Goal: Task Accomplishment & Management: Complete application form

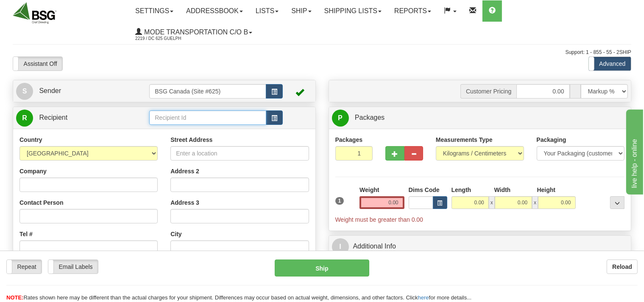
click at [167, 118] on input "text" at bounding box center [207, 117] width 117 height 14
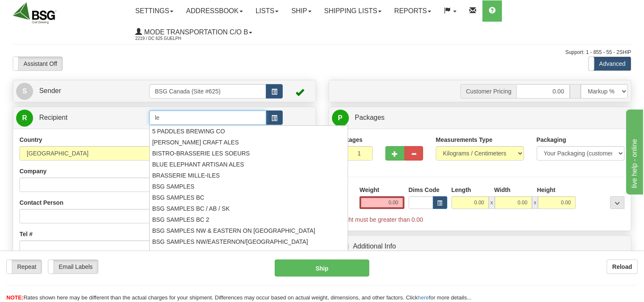
type input "l"
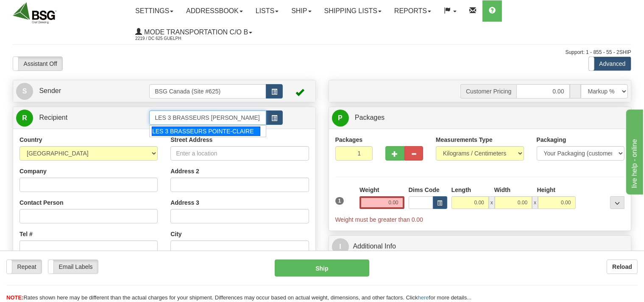
click at [185, 130] on div "LES 3 BRASSEURS POINTE-CLAIRE" at bounding box center [206, 130] width 109 height 9
type input "LES 3 BRASSEURS POINTE-CLAIRE"
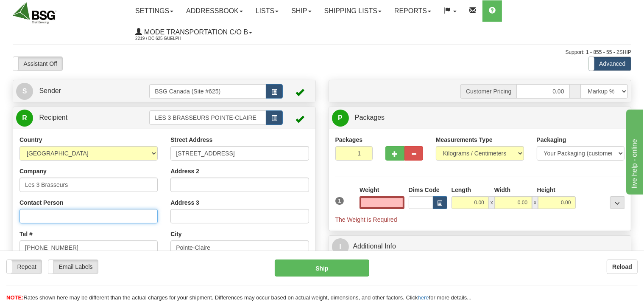
type input "0.00"
click at [74, 218] on input "Contact Person" at bounding box center [89, 216] width 138 height 14
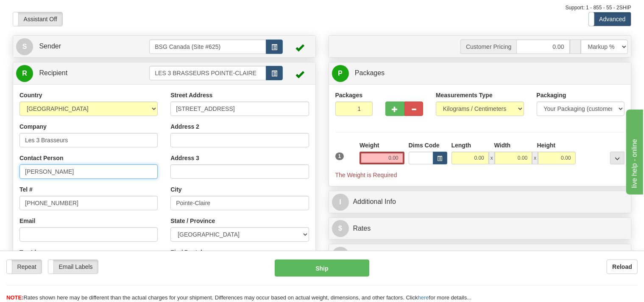
type input "[PERSON_NAME]"
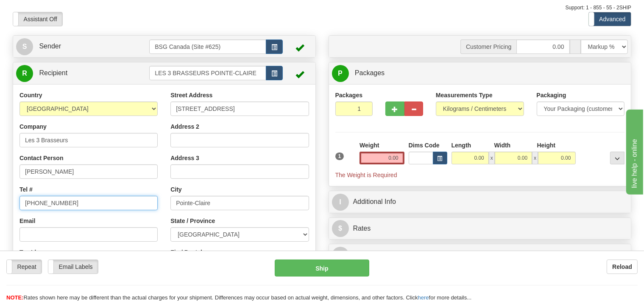
drag, startPoint x: 68, startPoint y: 205, endPoint x: 37, endPoint y: 204, distance: 30.6
click at [37, 204] on input "[PHONE_NUMBER]" at bounding box center [89, 203] width 138 height 14
type input "[PHONE_NUMBER]"
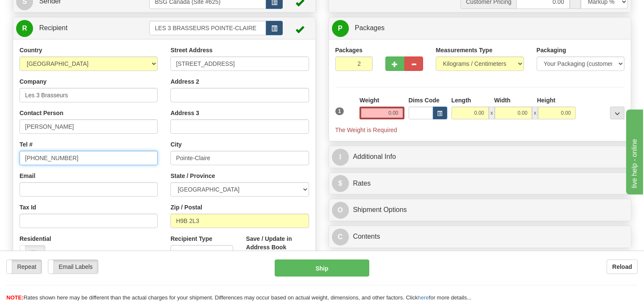
type input "2"
click at [365, 62] on input "2" at bounding box center [355, 63] width 38 height 14
type input "[PHONE_NUMBER]"
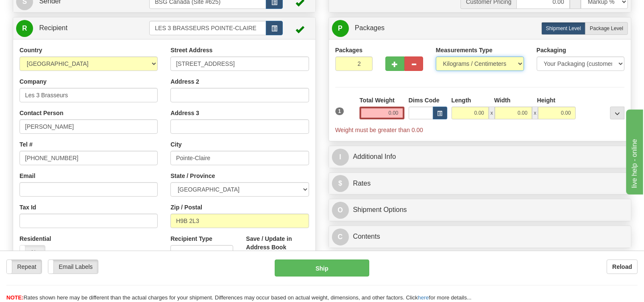
click at [436, 56] on select "Pounds / Inches Kilograms / Centimeters" at bounding box center [480, 63] width 88 height 14
select select "0"
click option "Pounds / Inches" at bounding box center [0, 0] width 0 height 0
click at [374, 112] on input "0.00" at bounding box center [382, 112] width 45 height 13
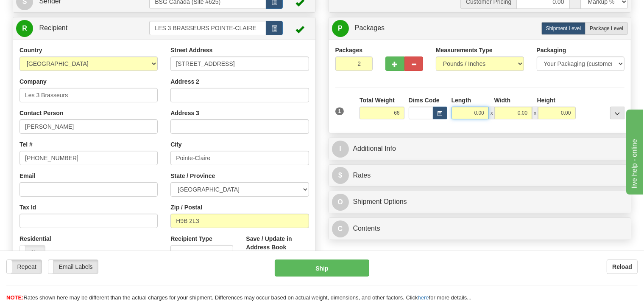
type input "66.00"
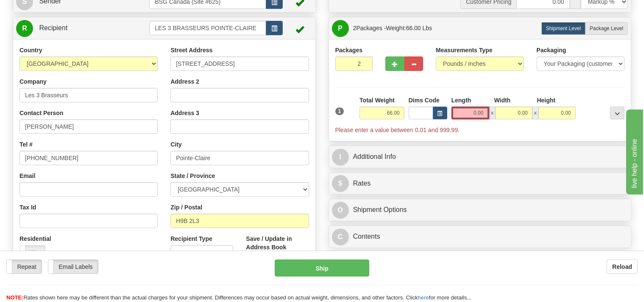
click at [465, 114] on input "0.00" at bounding box center [471, 112] width 38 height 13
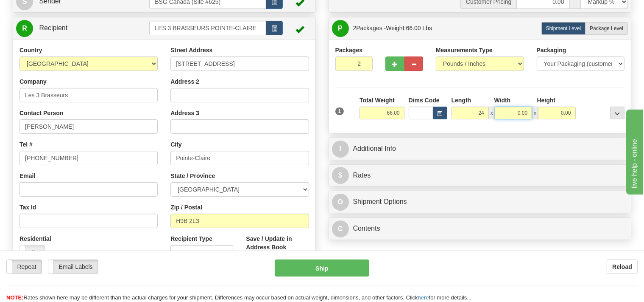
type input "24.00"
click at [512, 114] on input "0.00" at bounding box center [513, 112] width 37 height 13
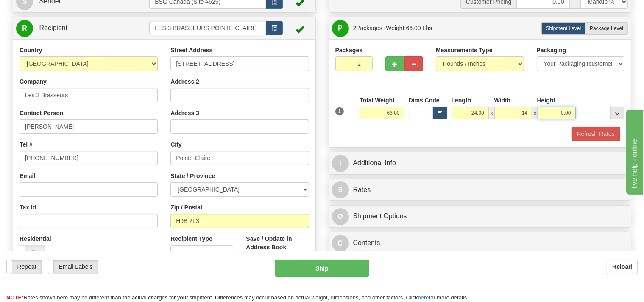
type input "14.00"
click at [552, 112] on input "0.00" at bounding box center [556, 112] width 37 height 13
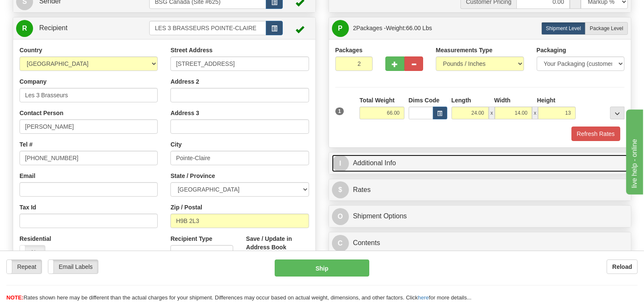
type input "13.00"
click at [411, 162] on link "I Additional Info" at bounding box center [480, 162] width 297 height 17
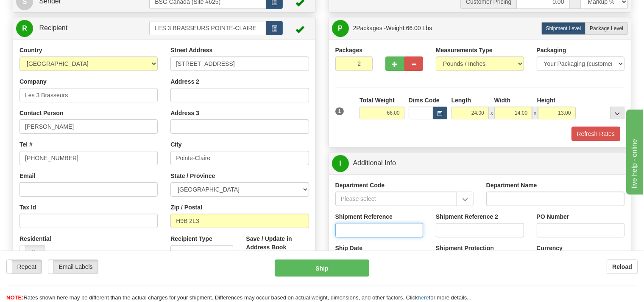
click at [352, 223] on input "Shipment Reference" at bounding box center [380, 230] width 88 height 14
click at [354, 227] on input "Shipment Reference" at bounding box center [380, 230] width 88 height 14
type input "SO170-149632"
click at [602, 137] on button "Refresh Rates" at bounding box center [596, 133] width 49 height 14
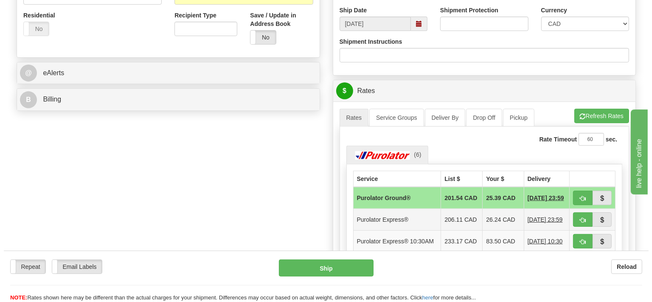
scroll to position [314, 0]
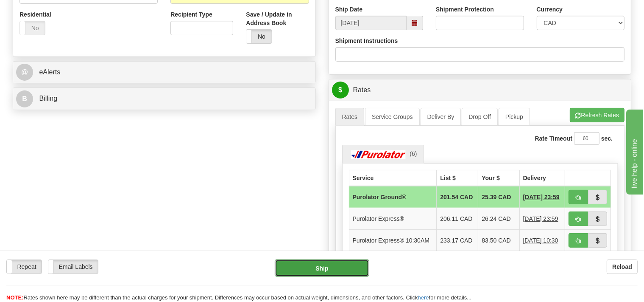
click at [353, 267] on button "Ship" at bounding box center [322, 267] width 95 height 17
type input "260"
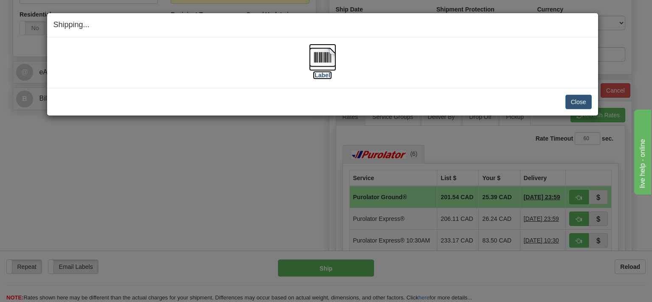
click at [319, 59] on img at bounding box center [322, 57] width 27 height 27
